Goal: Navigation & Orientation: Understand site structure

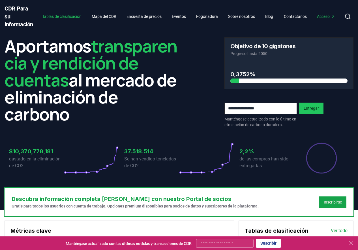
click at [72, 15] on font "Tablas de clasificación" at bounding box center [61, 16] width 39 height 5
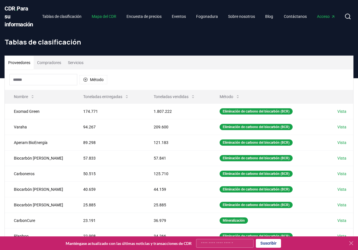
click at [112, 16] on font "Mapa del CDR" at bounding box center [104, 16] width 25 height 5
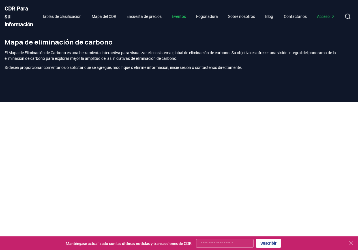
click at [185, 16] on font "Eventos" at bounding box center [179, 16] width 14 height 5
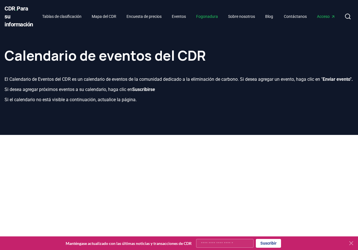
click at [215, 16] on font "Fogonadura" at bounding box center [207, 16] width 22 height 5
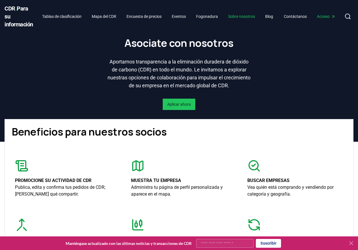
click at [247, 15] on font "Sobre nosotros" at bounding box center [241, 16] width 27 height 5
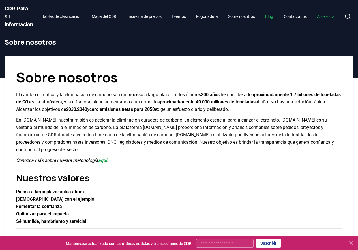
click at [273, 18] on font "Blog" at bounding box center [269, 16] width 8 height 5
